Goal: Task Accomplishment & Management: Manage account settings

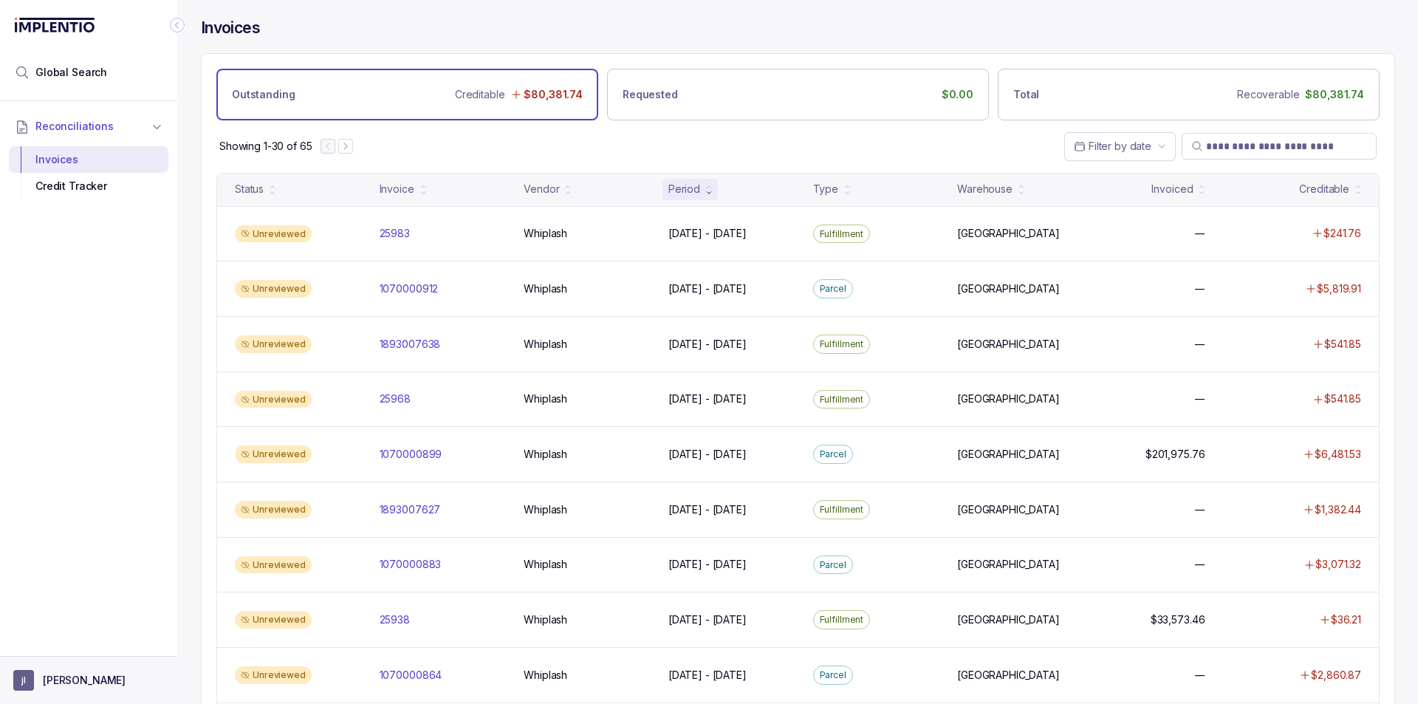
click at [65, 689] on button "[PERSON_NAME]" at bounding box center [88, 680] width 151 height 21
click at [81, 650] on p "Logout" at bounding box center [97, 648] width 123 height 15
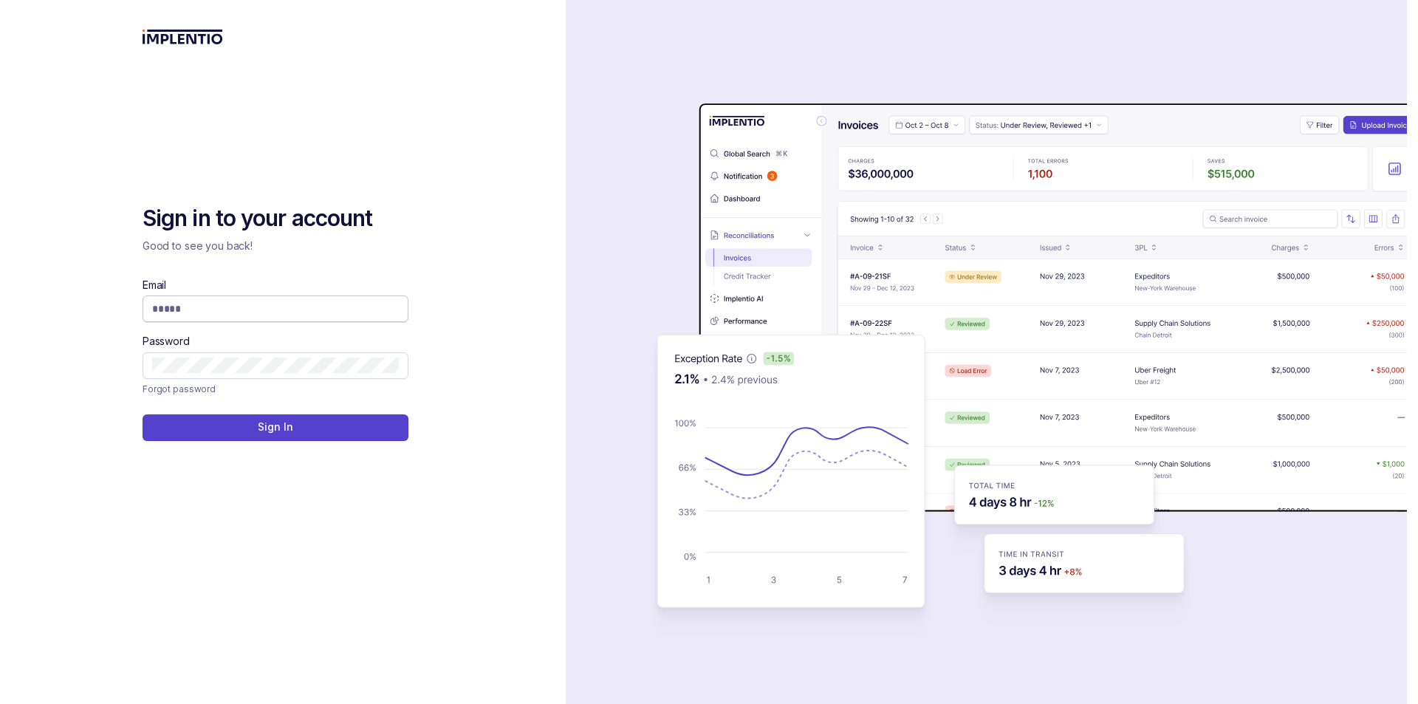
click at [276, 310] on input "Email" at bounding box center [275, 308] width 247 height 15
type input "**********"
